Goal: Transaction & Acquisition: Download file/media

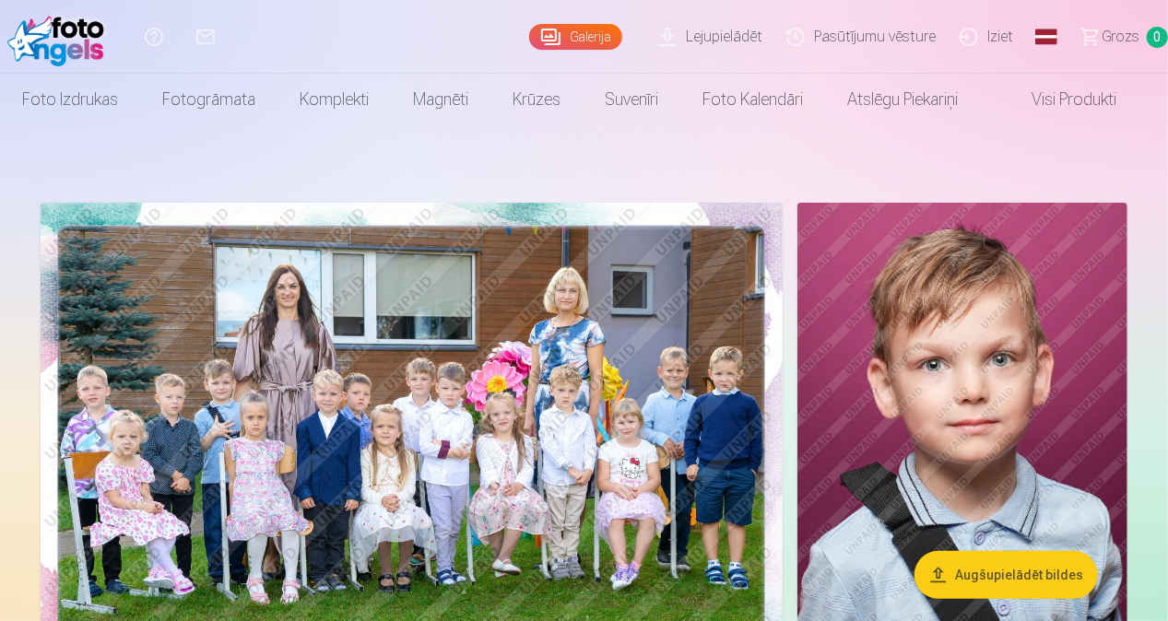
click at [701, 41] on link "Lejupielādēt" at bounding box center [713, 37] width 128 height 74
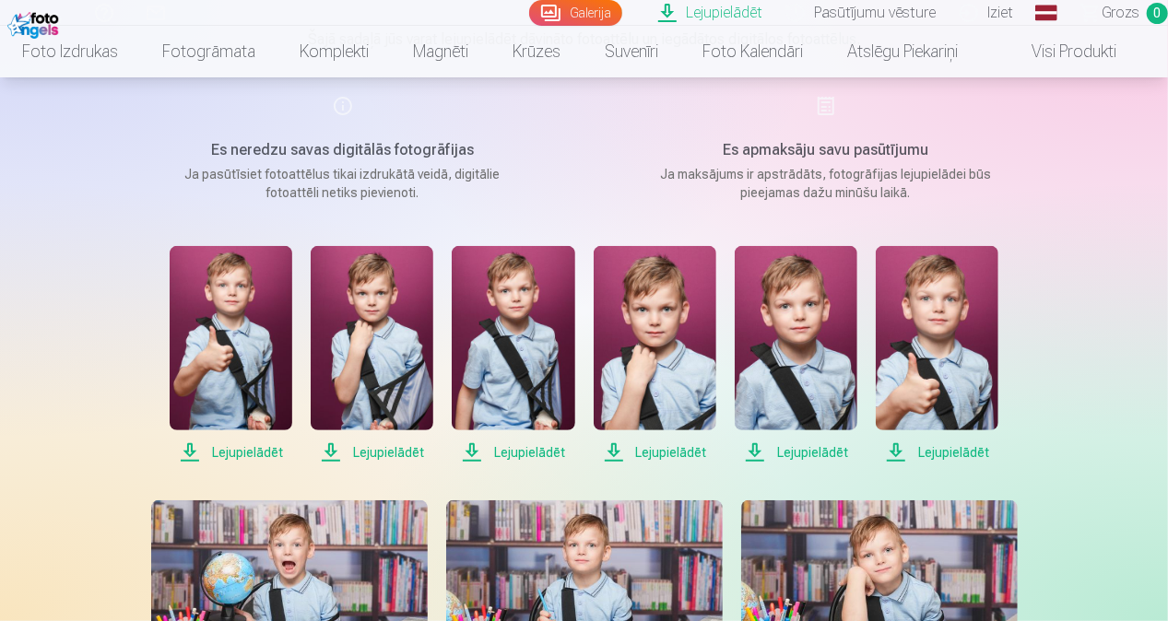
scroll to position [235, 0]
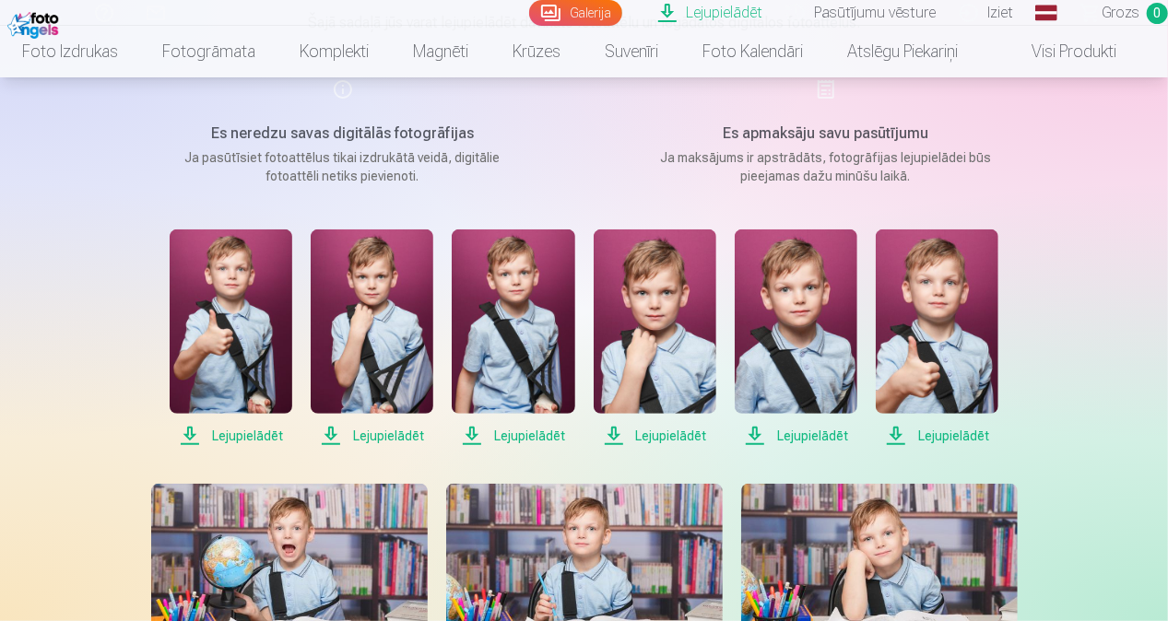
click at [246, 435] on span "Lejupielādēt" at bounding box center [231, 436] width 123 height 22
click at [363, 433] on span "Lejupielādēt" at bounding box center [372, 436] width 123 height 22
click at [535, 437] on span "Lejupielādēt" at bounding box center [513, 436] width 123 height 22
click at [667, 439] on span "Lejupielādēt" at bounding box center [655, 436] width 123 height 22
click at [793, 443] on span "Lejupielādēt" at bounding box center [796, 436] width 123 height 22
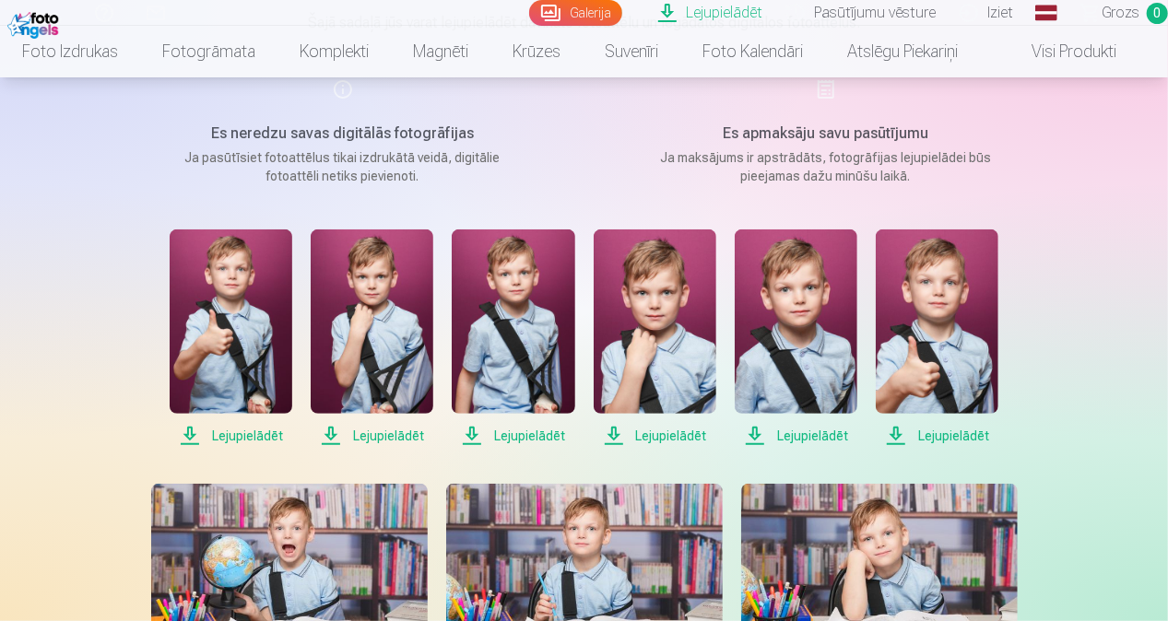
click at [929, 436] on span "Lejupielādēt" at bounding box center [937, 436] width 123 height 22
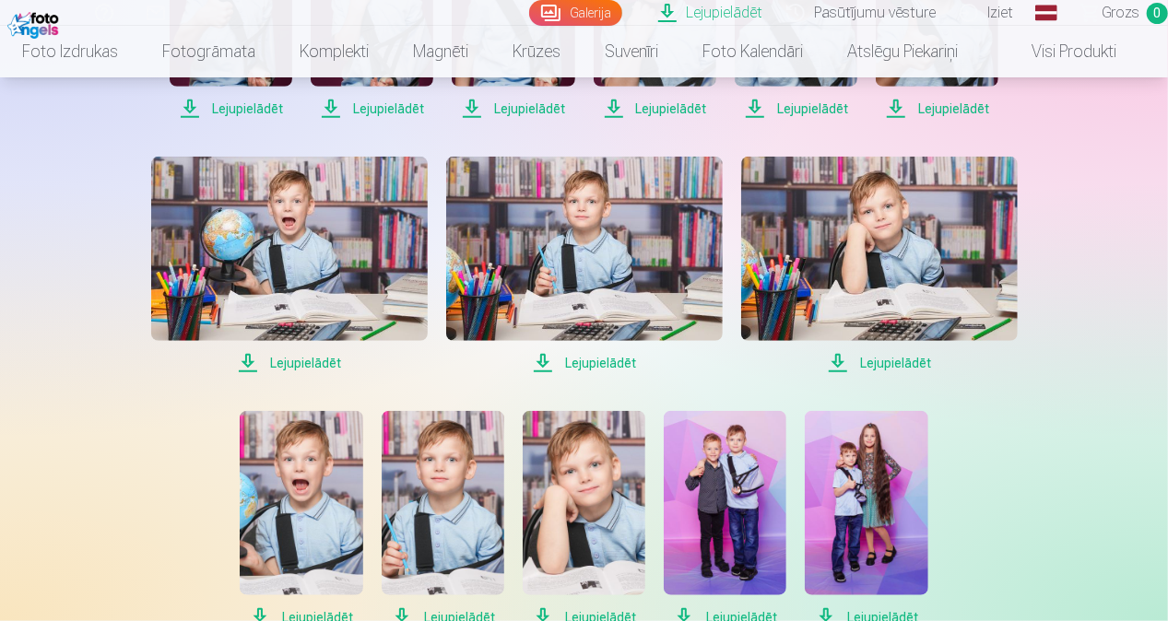
scroll to position [571, 0]
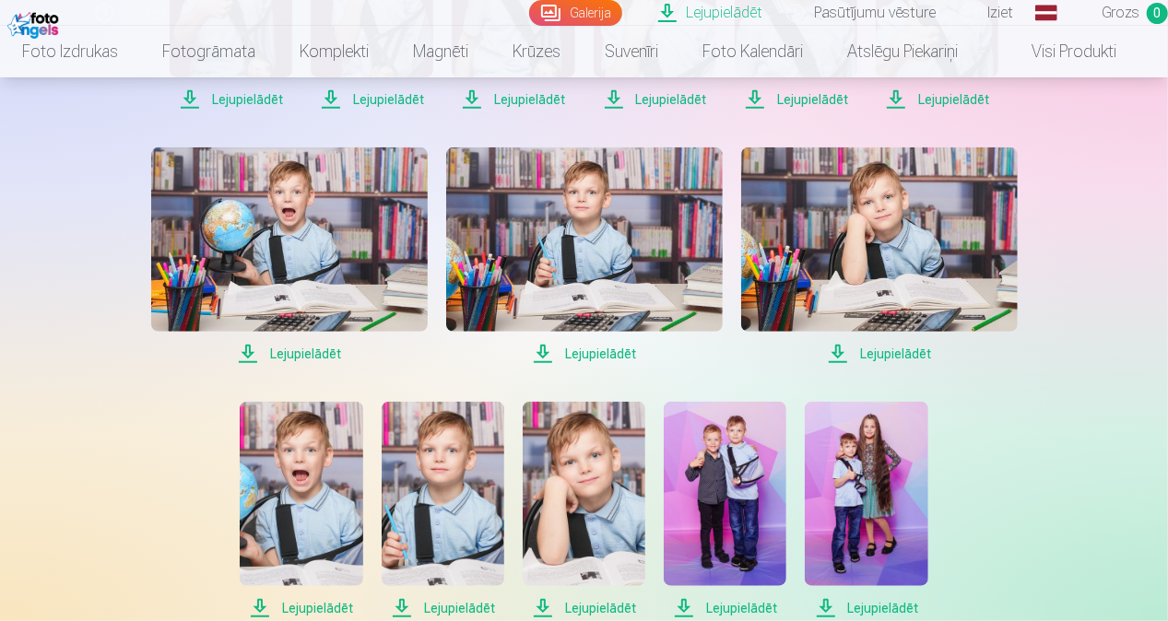
click at [301, 350] on span "Lejupielādēt" at bounding box center [289, 354] width 277 height 22
click at [597, 353] on span "Lejupielādēt" at bounding box center [584, 354] width 277 height 22
click at [877, 357] on span "Lejupielādēt" at bounding box center [879, 354] width 277 height 22
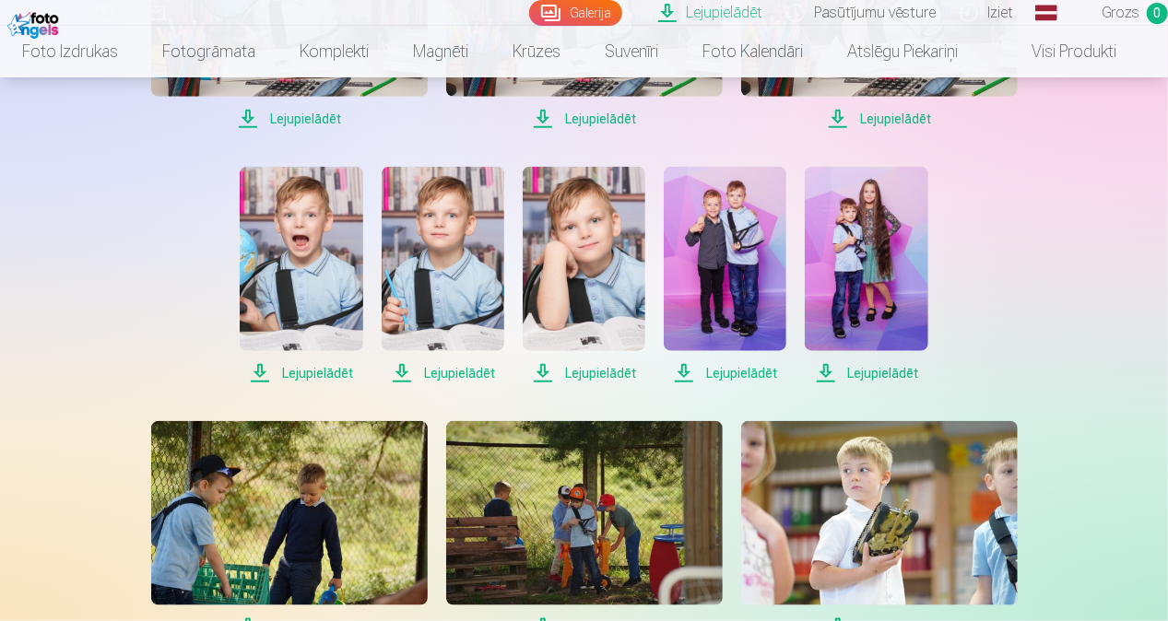
scroll to position [807, 0]
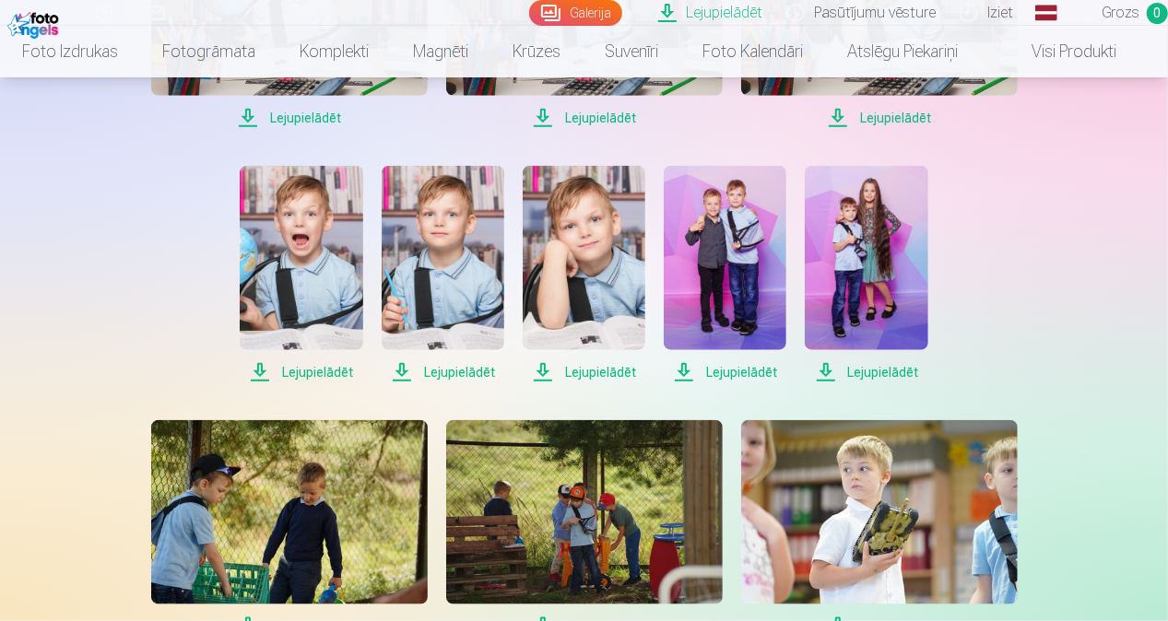
click at [872, 363] on span "Lejupielādēt" at bounding box center [866, 372] width 123 height 22
click at [716, 374] on span "Lejupielādēt" at bounding box center [725, 372] width 123 height 22
click at [613, 372] on span "Lejupielādēt" at bounding box center [584, 372] width 123 height 22
click at [443, 367] on span "Lejupielādēt" at bounding box center [443, 372] width 123 height 22
click at [341, 375] on span "Lejupielādēt" at bounding box center [301, 372] width 123 height 22
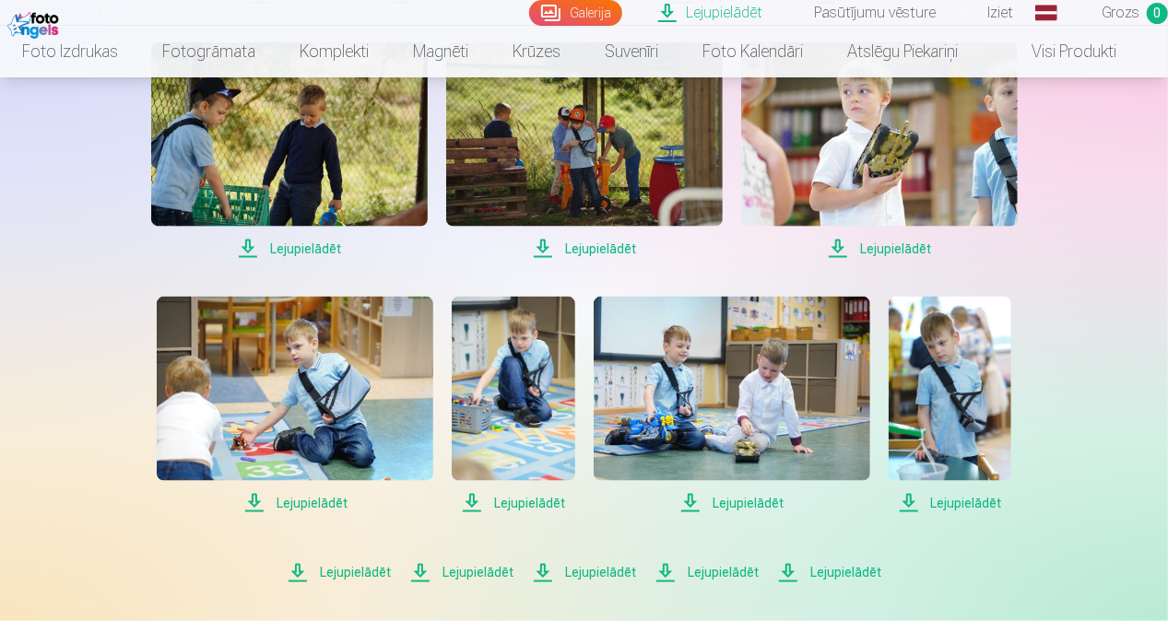
scroll to position [1193, 0]
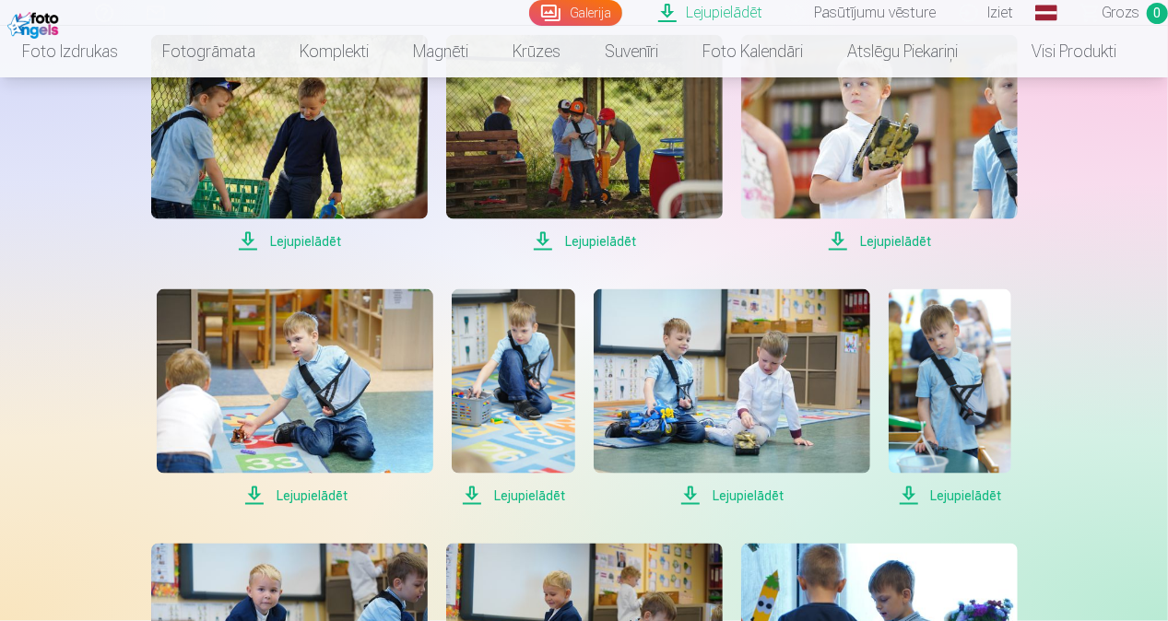
click at [877, 239] on span "Lejupielādēt" at bounding box center [879, 241] width 277 height 22
click at [605, 239] on span "Lejupielādēt" at bounding box center [584, 241] width 277 height 22
click at [270, 234] on span "Lejupielādēt" at bounding box center [289, 241] width 277 height 22
click at [347, 500] on span "Lejupielādēt" at bounding box center [295, 496] width 277 height 22
click at [536, 495] on span "Lejupielādēt" at bounding box center [513, 496] width 123 height 22
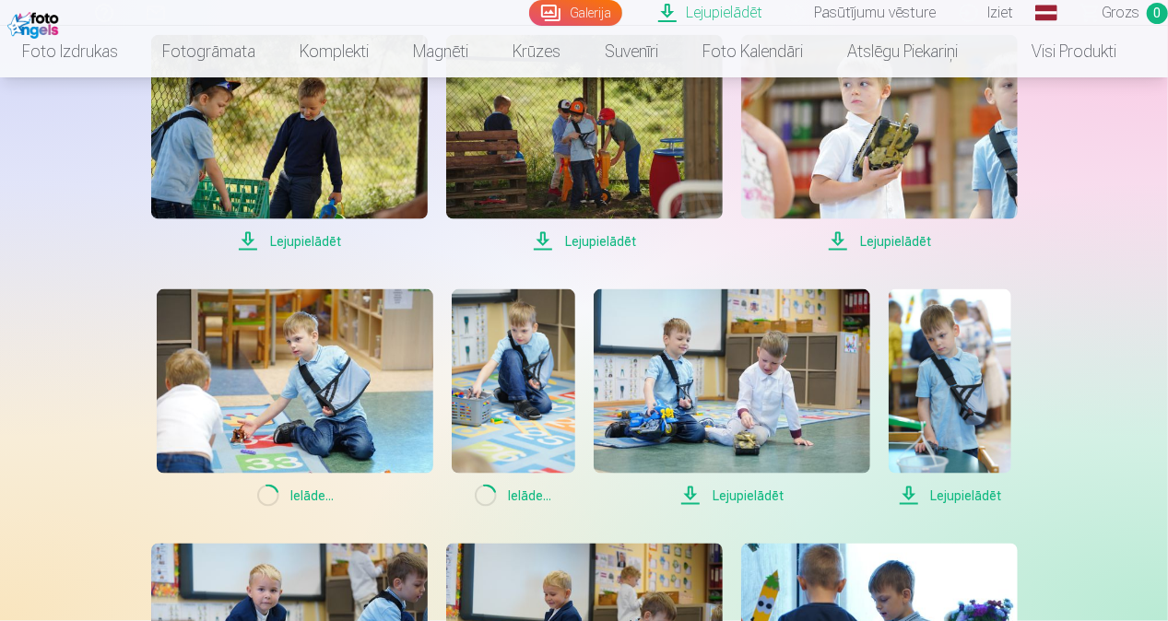
click at [719, 498] on span "Lejupielādēt" at bounding box center [732, 496] width 277 height 22
click at [958, 498] on span "Lejupielādēt" at bounding box center [950, 496] width 123 height 22
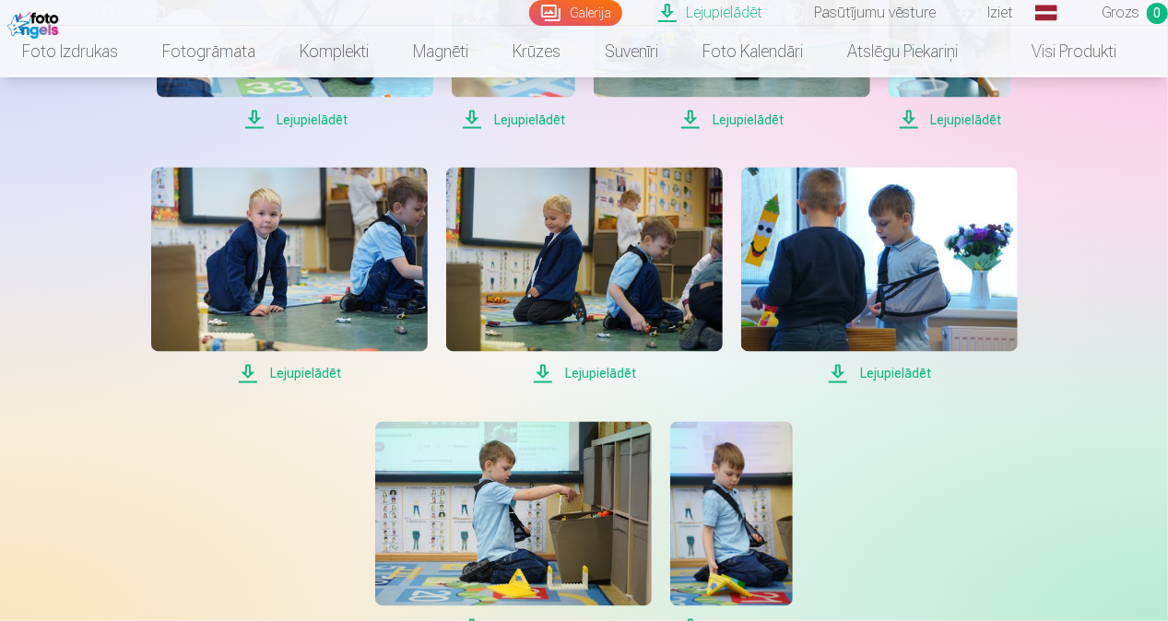
scroll to position [1576, 0]
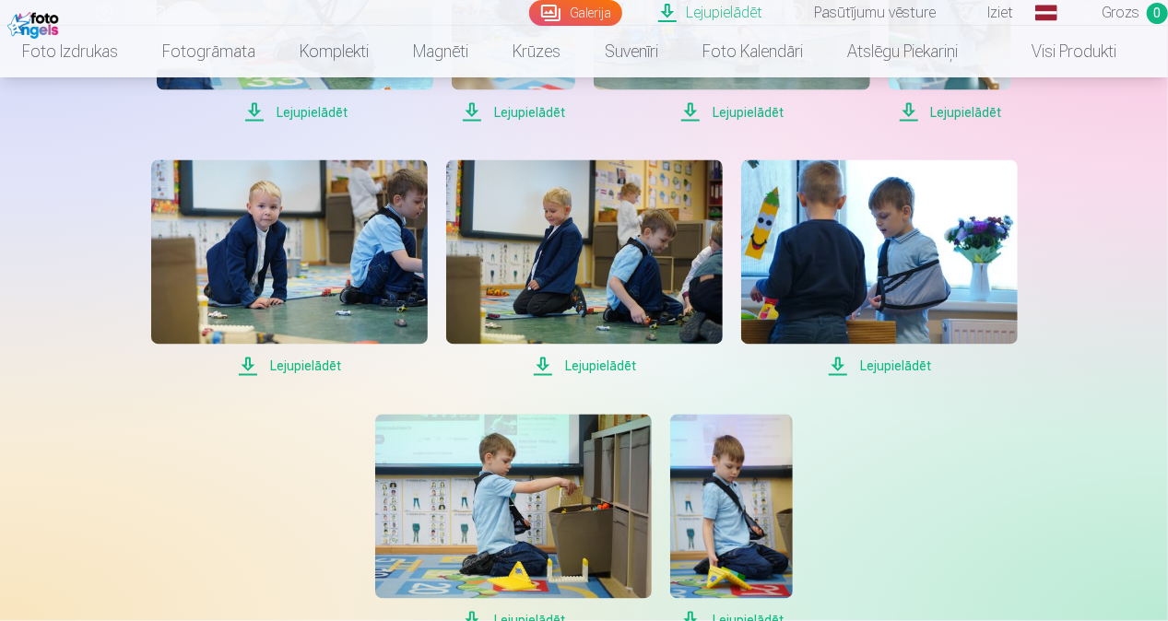
click at [872, 374] on span "Lejupielādēt" at bounding box center [879, 367] width 277 height 22
click at [562, 365] on span "Lejupielādēt" at bounding box center [584, 367] width 277 height 22
click at [298, 364] on span "Lejupielādēt" at bounding box center [289, 367] width 277 height 22
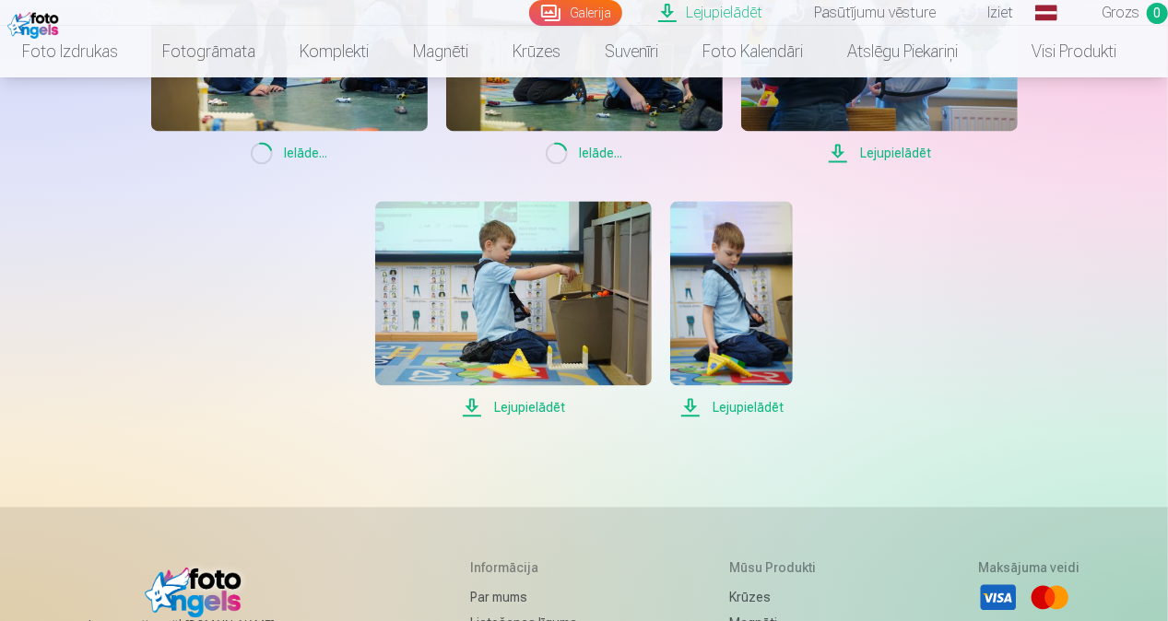
scroll to position [1844, 0]
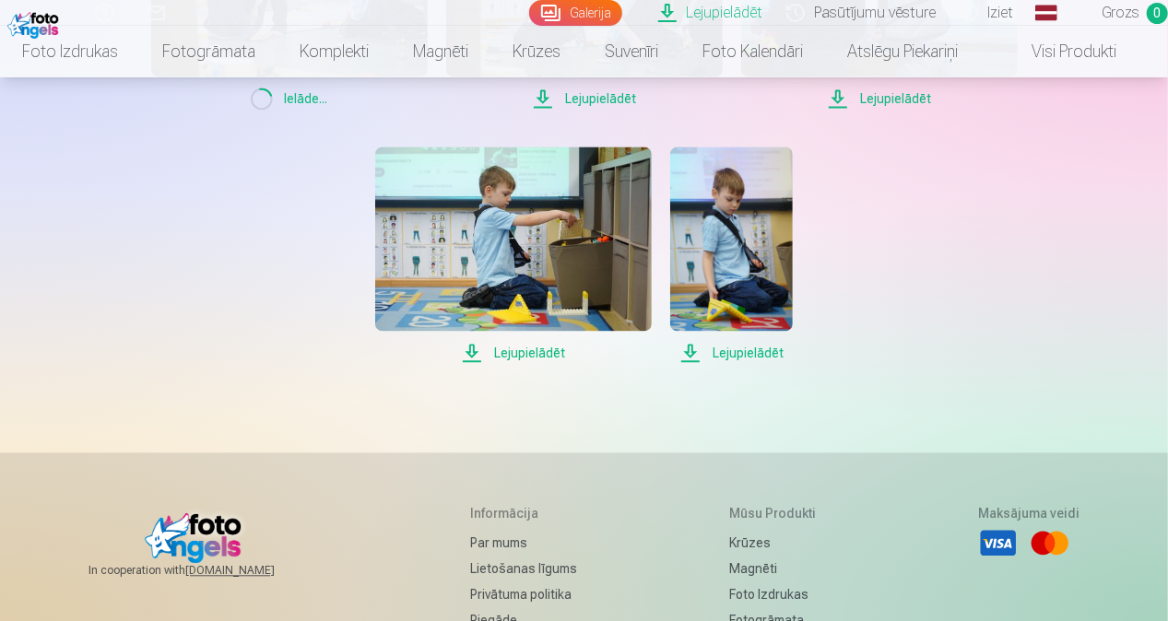
click at [721, 345] on span "Lejupielādēt" at bounding box center [731, 353] width 123 height 22
click at [540, 352] on span "Lejupielādēt" at bounding box center [513, 353] width 277 height 22
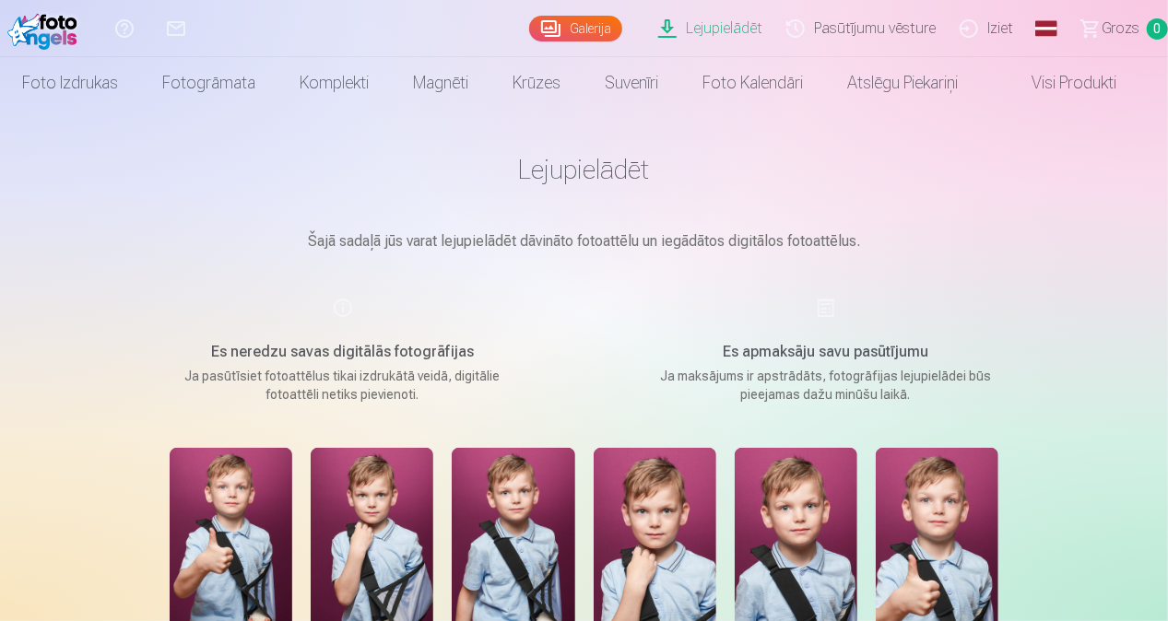
scroll to position [0, 0]
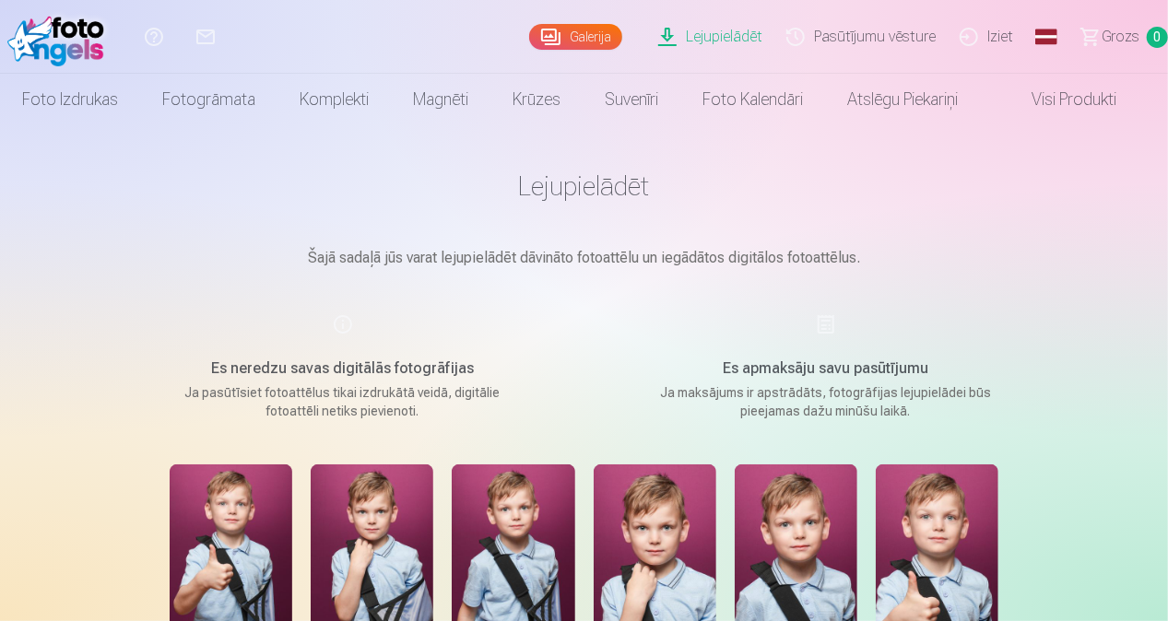
click at [1006, 39] on link "Iziet" at bounding box center [988, 37] width 77 height 74
